Goal: Information Seeking & Learning: Find specific fact

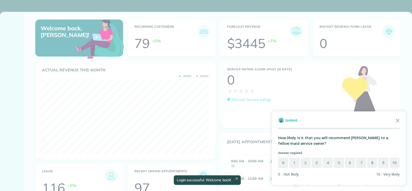
scroll to position [74, 167]
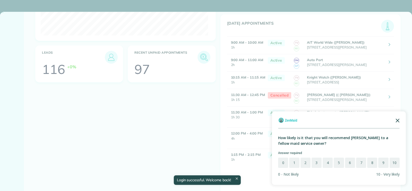
click at [398, 122] on icon "Close the survey" at bounding box center [397, 120] width 10 height 10
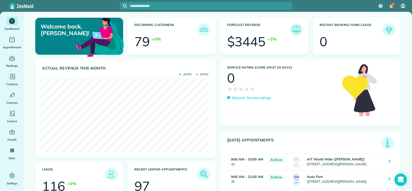
scroll to position [0, 0]
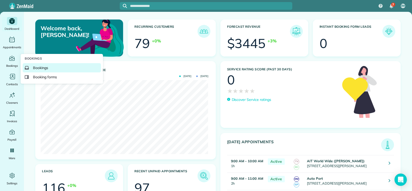
click at [36, 67] on span "Bookings" at bounding box center [40, 67] width 15 height 5
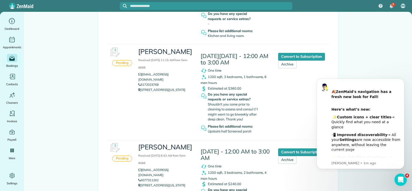
scroll to position [231, 0]
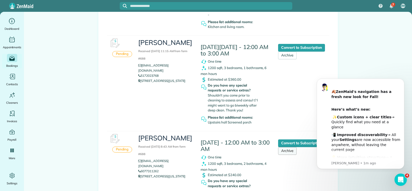
click at [288, 154] on link "Archive" at bounding box center [287, 151] width 19 height 8
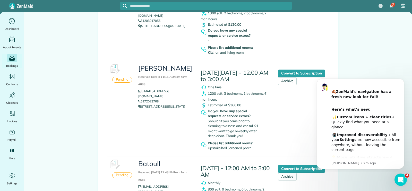
scroll to position [231, 0]
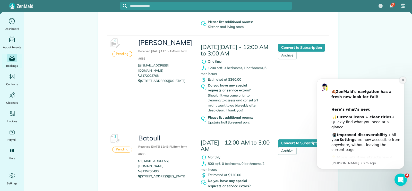
click at [402, 82] on button "Dismiss notification" at bounding box center [402, 80] width 7 height 7
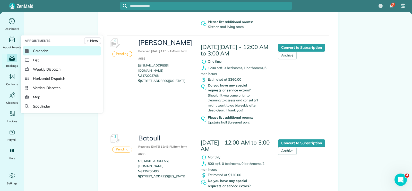
click at [47, 52] on span "Calendar" at bounding box center [40, 50] width 15 height 5
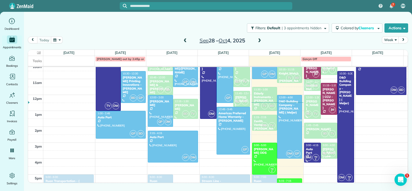
scroll to position [138, 0]
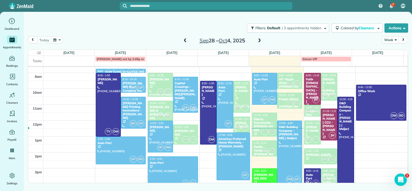
click at [263, 90] on div at bounding box center [264, 88] width 24 height 31
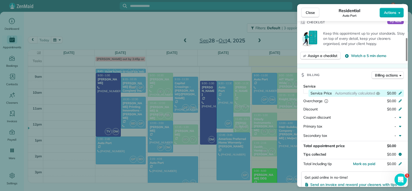
scroll to position [103, 0]
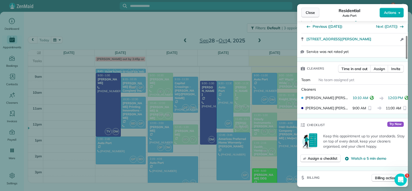
click at [314, 13] on span "Close" at bounding box center [309, 12] width 9 height 5
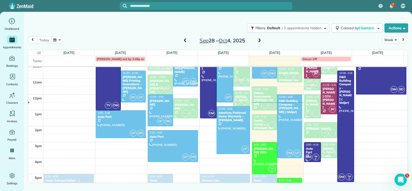
scroll to position [163, 0]
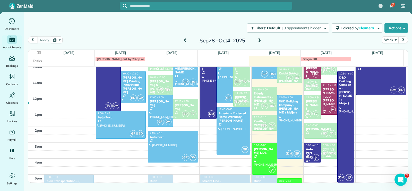
click at [258, 39] on span at bounding box center [259, 41] width 6 height 5
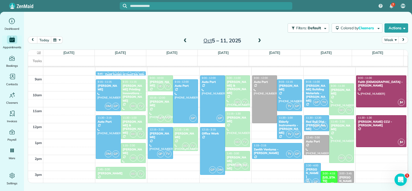
scroll to position [138, 0]
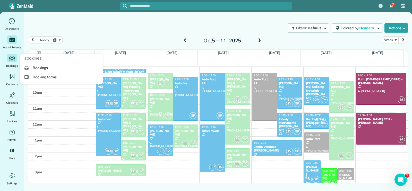
click at [12, 61] on icon "Main" at bounding box center [12, 58] width 8 height 8
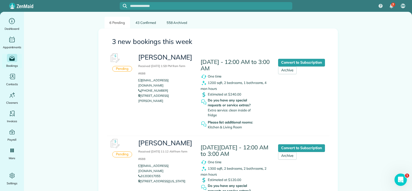
scroll to position [51, 0]
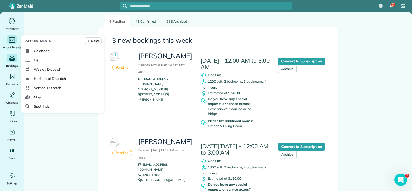
click at [12, 40] on icon "Main" at bounding box center [12, 40] width 8 height 8
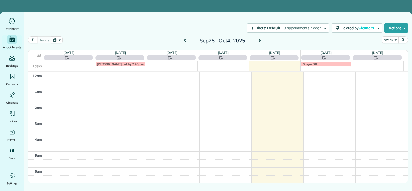
scroll to position [112, 0]
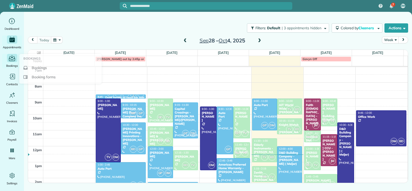
click at [12, 59] on icon "Main" at bounding box center [12, 58] width 8 height 8
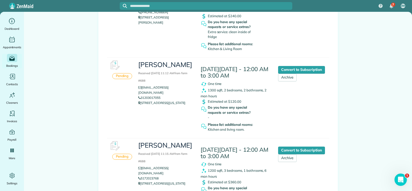
drag, startPoint x: 134, startPoint y: 86, endPoint x: 191, endPoint y: 105, distance: 60.2
click at [191, 104] on div "Emily Basten Received September 30, 2025 11:12 AM from form #688 ebasten3026@gm…" at bounding box center [165, 83] width 62 height 50
copy ul "ebasten3026@gmail.com 31203017055 8140 Gainsborough Place Lansing Michigan 48917"
click at [168, 86] on link "ebasten3026@gmail.com" at bounding box center [153, 90] width 30 height 9
click at [182, 127] on div "Emily Basten Received September 30, 2025 11:12 AM from form #688 ebasten3026@gm…" at bounding box center [227, 96] width 186 height 76
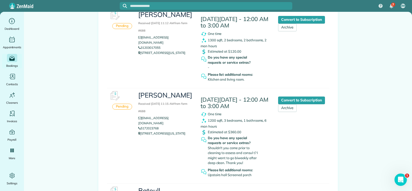
scroll to position [180, 0]
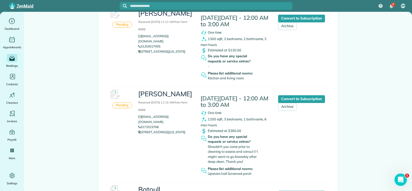
drag, startPoint x: 151, startPoint y: 133, endPoint x: 161, endPoint y: 133, distance: 9.8
click at [151, 133] on p "525 KIPLING BLVD LANSING Michigan 48912-4217" at bounding box center [165, 132] width 54 height 5
drag, startPoint x: 139, startPoint y: 132, endPoint x: 187, endPoint y: 136, distance: 48.3
click at [187, 135] on p "525 KIPLING BLVD LANSING Michigan 48912-4217" at bounding box center [165, 132] width 54 height 5
copy p "525 KIPLING BLVD LANSING Michigan 48912-4217"
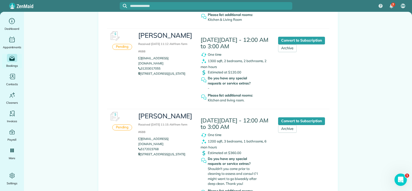
scroll to position [154, 0]
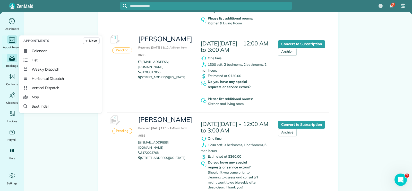
click at [12, 40] on icon "Main" at bounding box center [12, 40] width 8 height 8
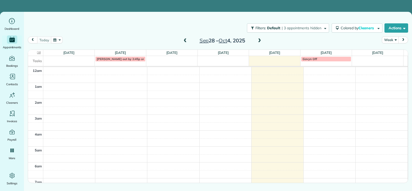
scroll to position [112, 0]
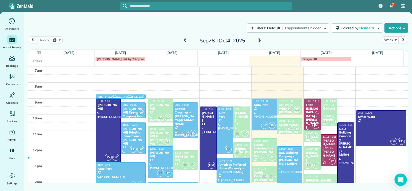
click at [261, 42] on span at bounding box center [259, 41] width 6 height 5
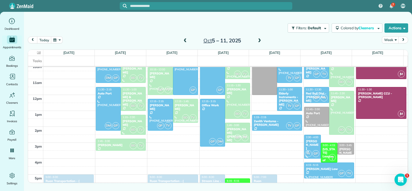
scroll to position [138, 0]
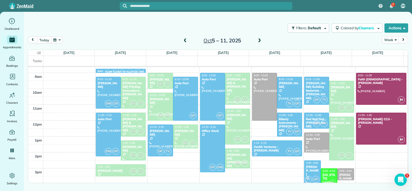
click at [317, 140] on div "Auto Port" at bounding box center [316, 139] width 22 height 4
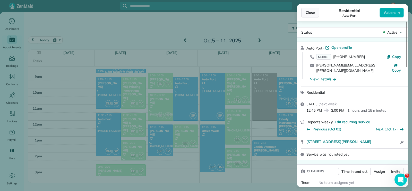
click at [312, 13] on span "Close" at bounding box center [309, 12] width 9 height 5
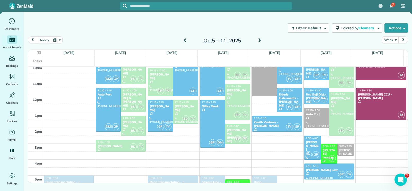
scroll to position [163, 0]
